Goal: Transaction & Acquisition: Purchase product/service

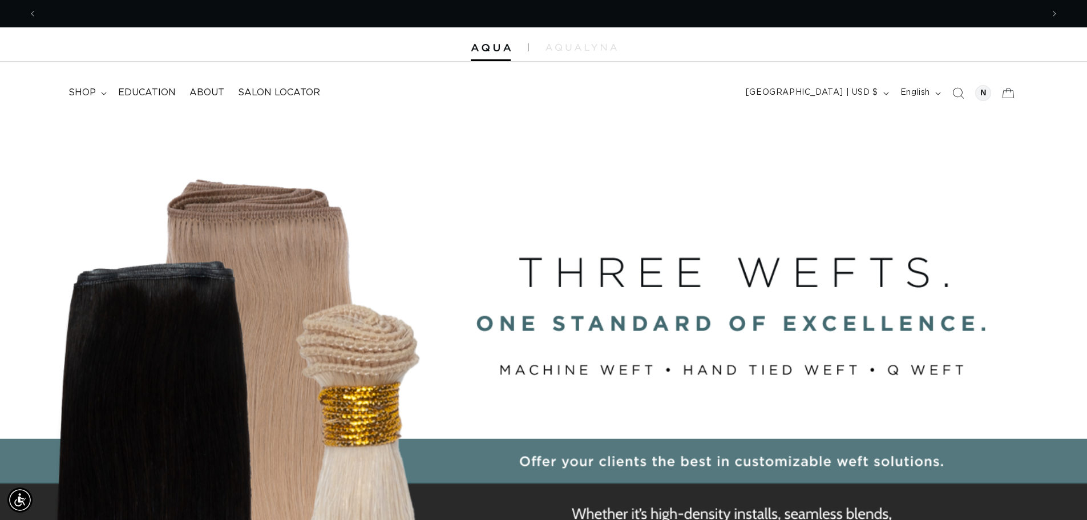
scroll to position [0, 2012]
click at [81, 96] on span "shop" at bounding box center [81, 93] width 27 height 12
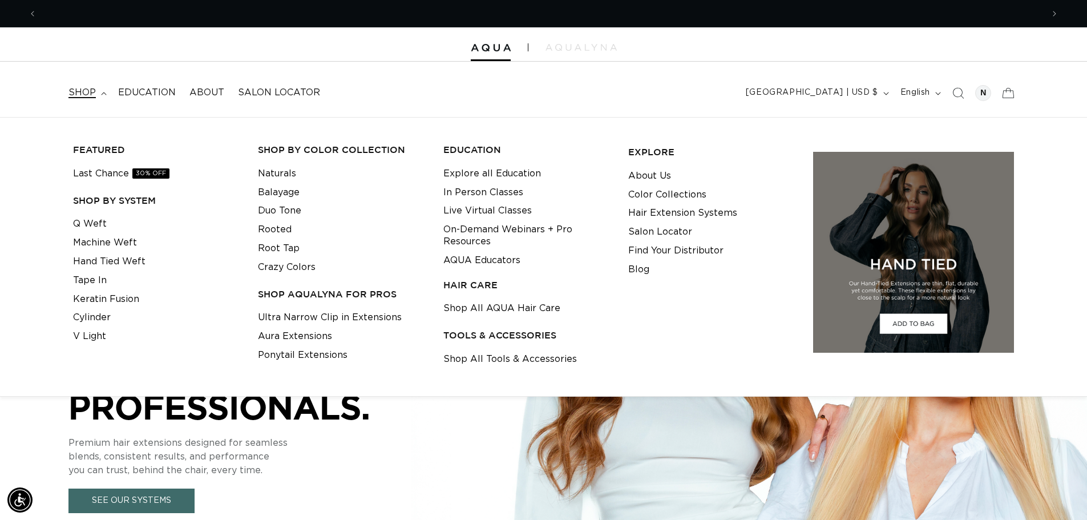
scroll to position [0, 0]
click at [293, 265] on link "Crazy Colors" at bounding box center [287, 267] width 58 height 19
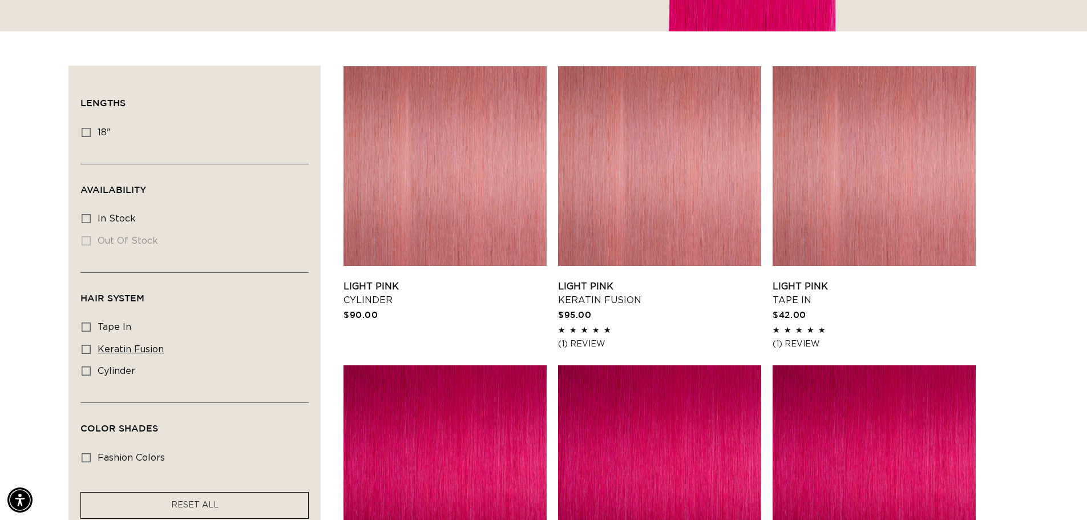
click at [84, 349] on icon at bounding box center [86, 349] width 9 height 9
click at [84, 349] on input "keratin fusion keratin fusion (8 products)" at bounding box center [86, 349] width 9 height 9
checkbox input "true"
